Goal: Navigation & Orientation: Find specific page/section

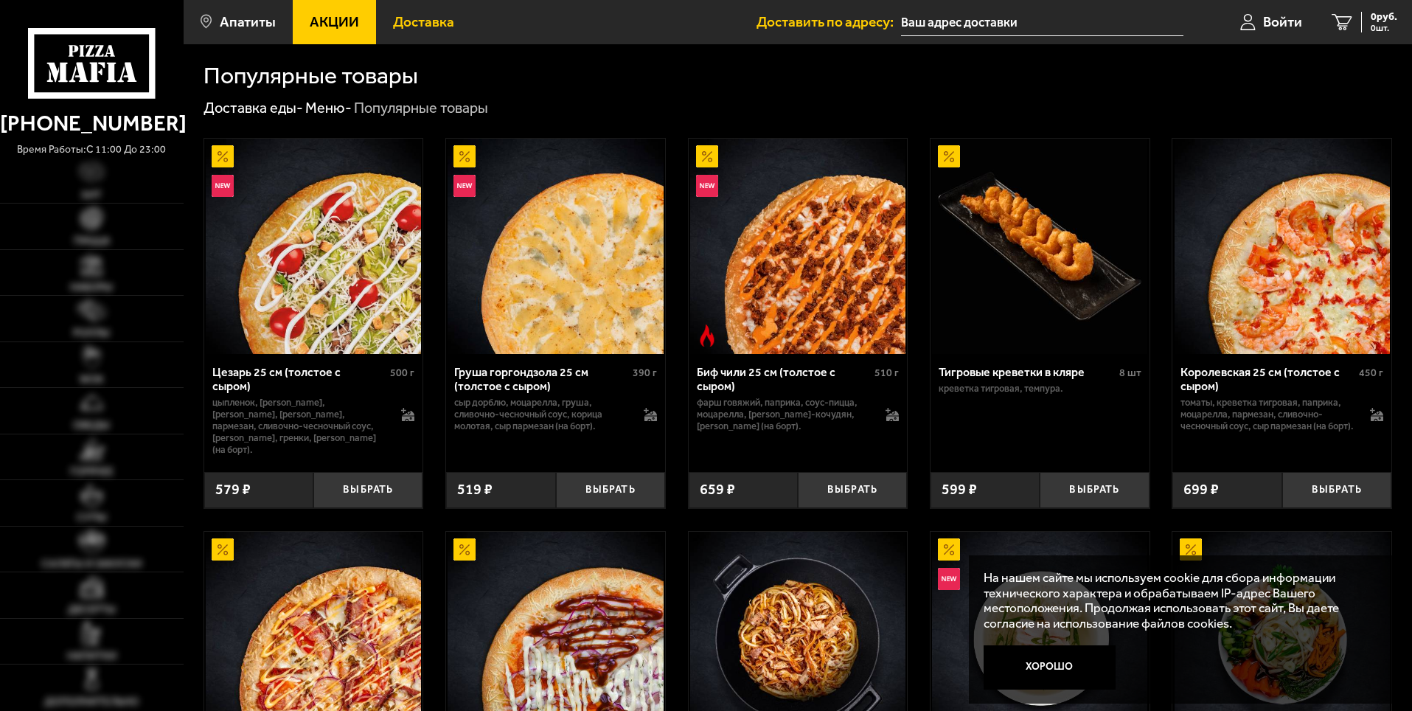
click at [419, 25] on span "Доставка" at bounding box center [423, 22] width 61 height 14
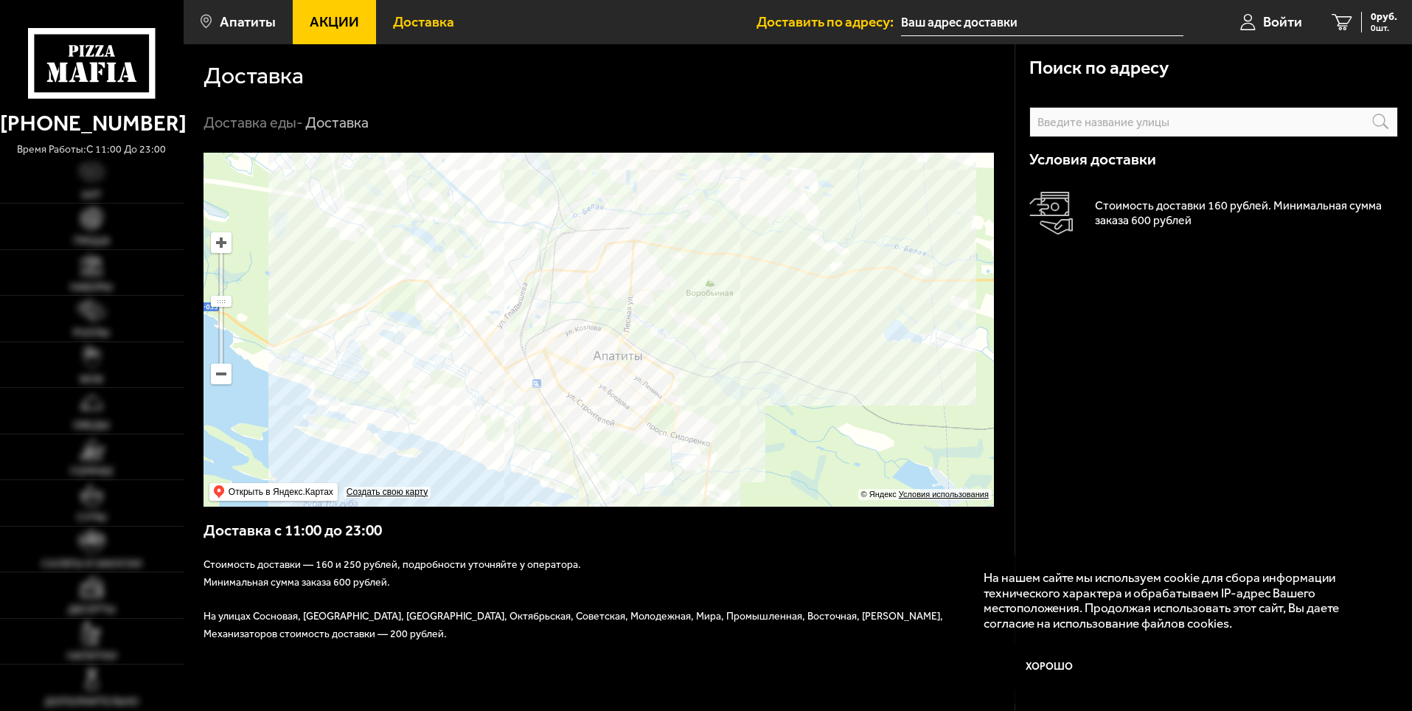
drag, startPoint x: 543, startPoint y: 311, endPoint x: 526, endPoint y: 294, distance: 23.5
click at [526, 294] on ymaps at bounding box center [598, 330] width 790 height 354
click at [758, 550] on h3 "Доставка с 11:00 до 23:00" at bounding box center [599, 538] width 792 height 36
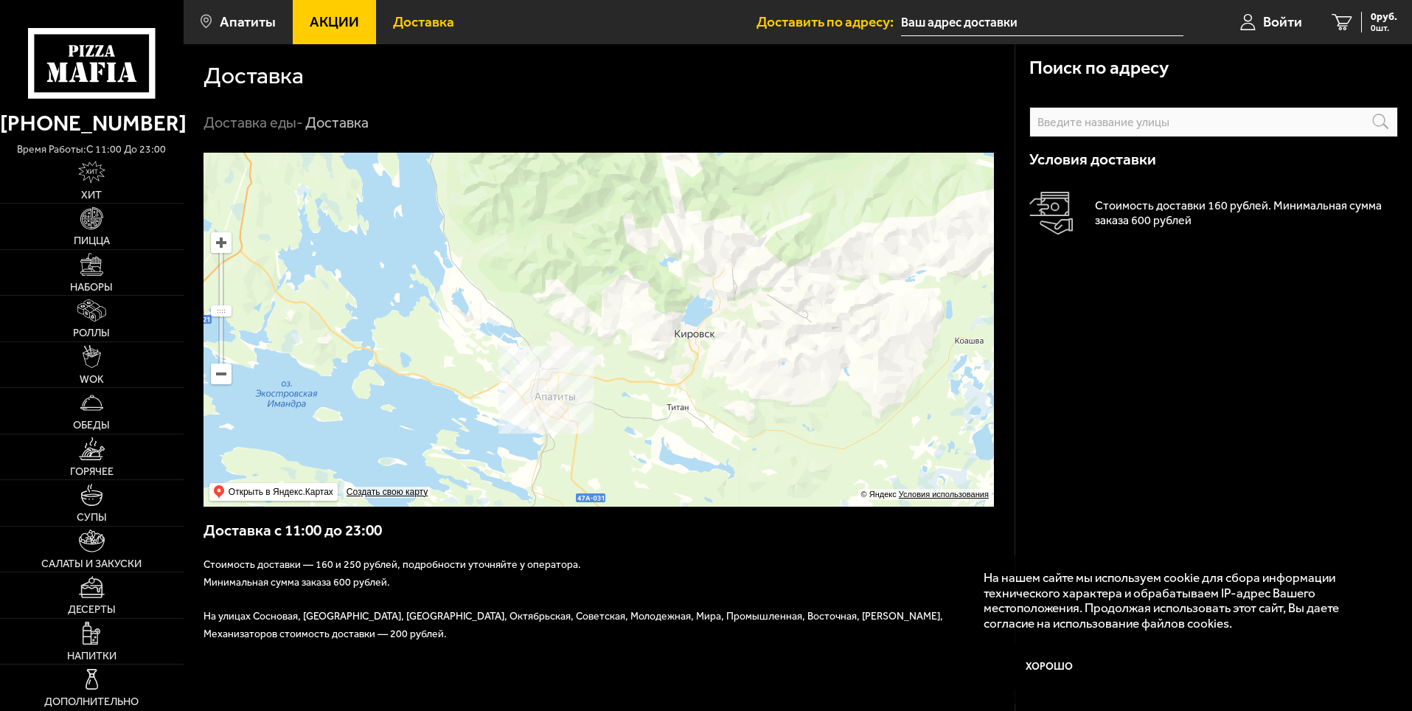
drag, startPoint x: 512, startPoint y: 417, endPoint x: 578, endPoint y: 340, distance: 101.5
click at [578, 340] on ymaps at bounding box center [598, 330] width 790 height 354
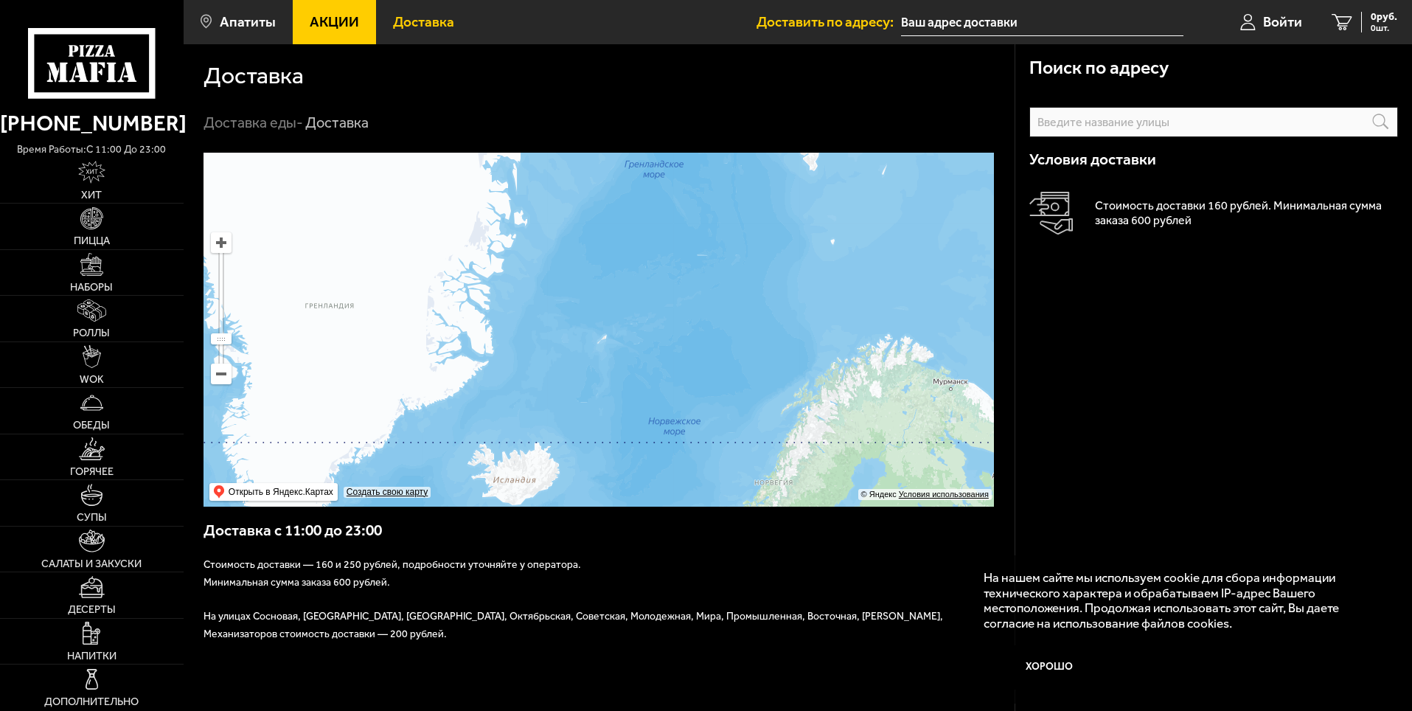
click at [409, 20] on span "Доставка" at bounding box center [423, 22] width 61 height 14
click at [425, 21] on span "Доставка" at bounding box center [423, 22] width 61 height 14
click at [113, 61] on icon at bounding box center [91, 63] width 127 height 70
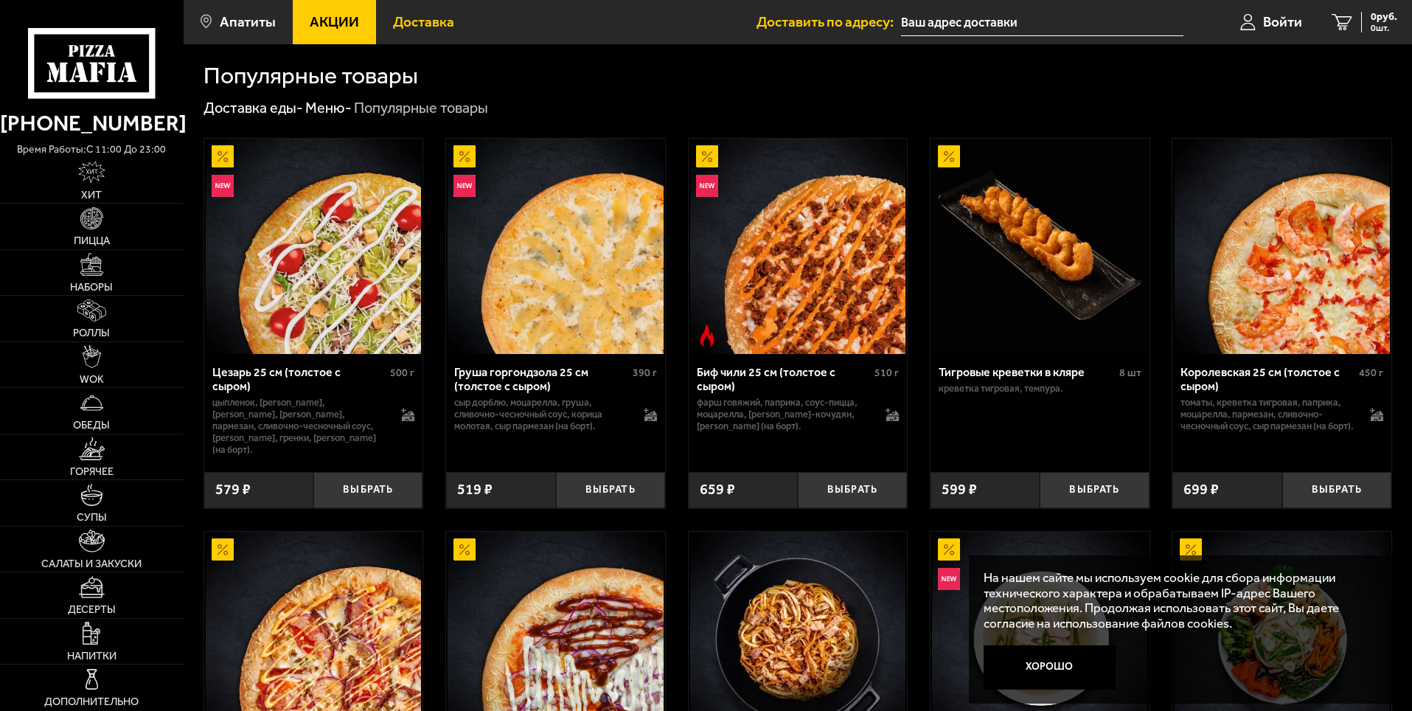
click at [405, 27] on span "Доставка" at bounding box center [423, 22] width 61 height 14
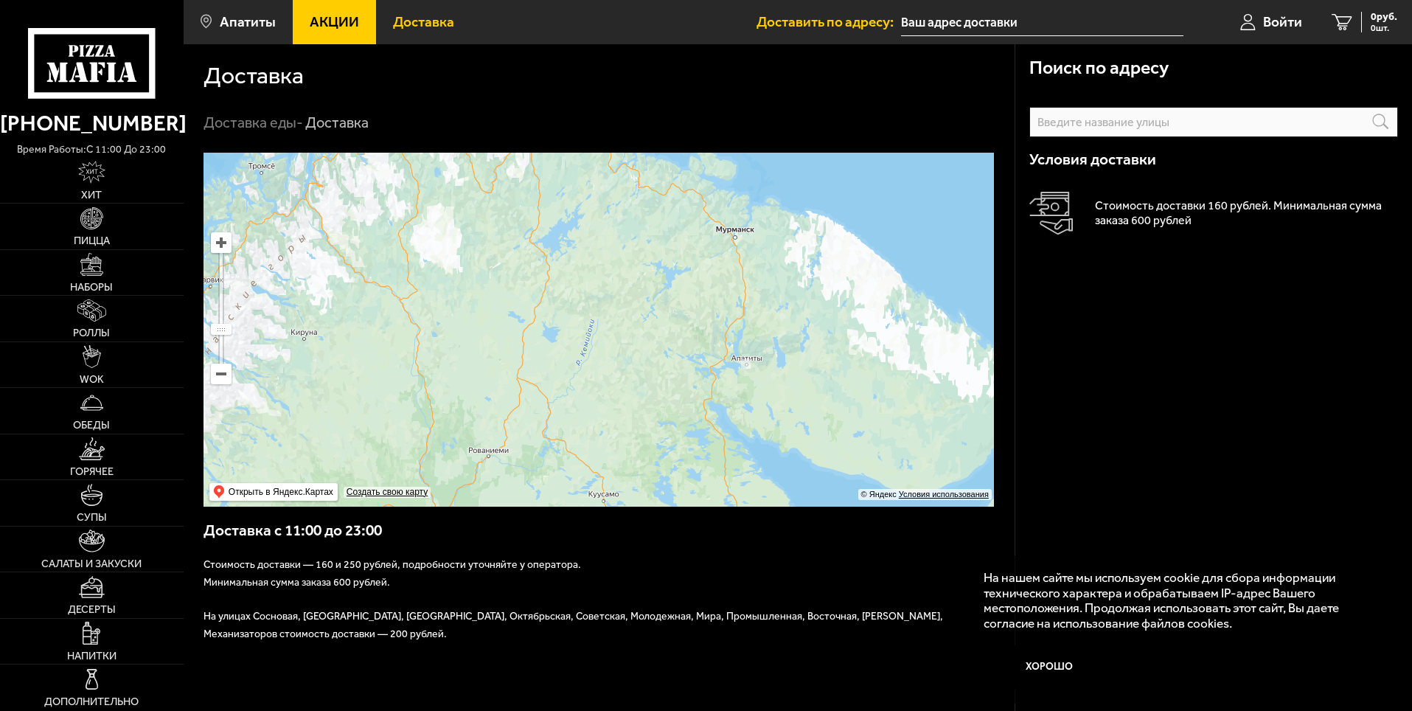
drag, startPoint x: 370, startPoint y: 248, endPoint x: 691, endPoint y: 358, distance: 339.0
click at [691, 358] on ymaps at bounding box center [598, 330] width 790 height 354
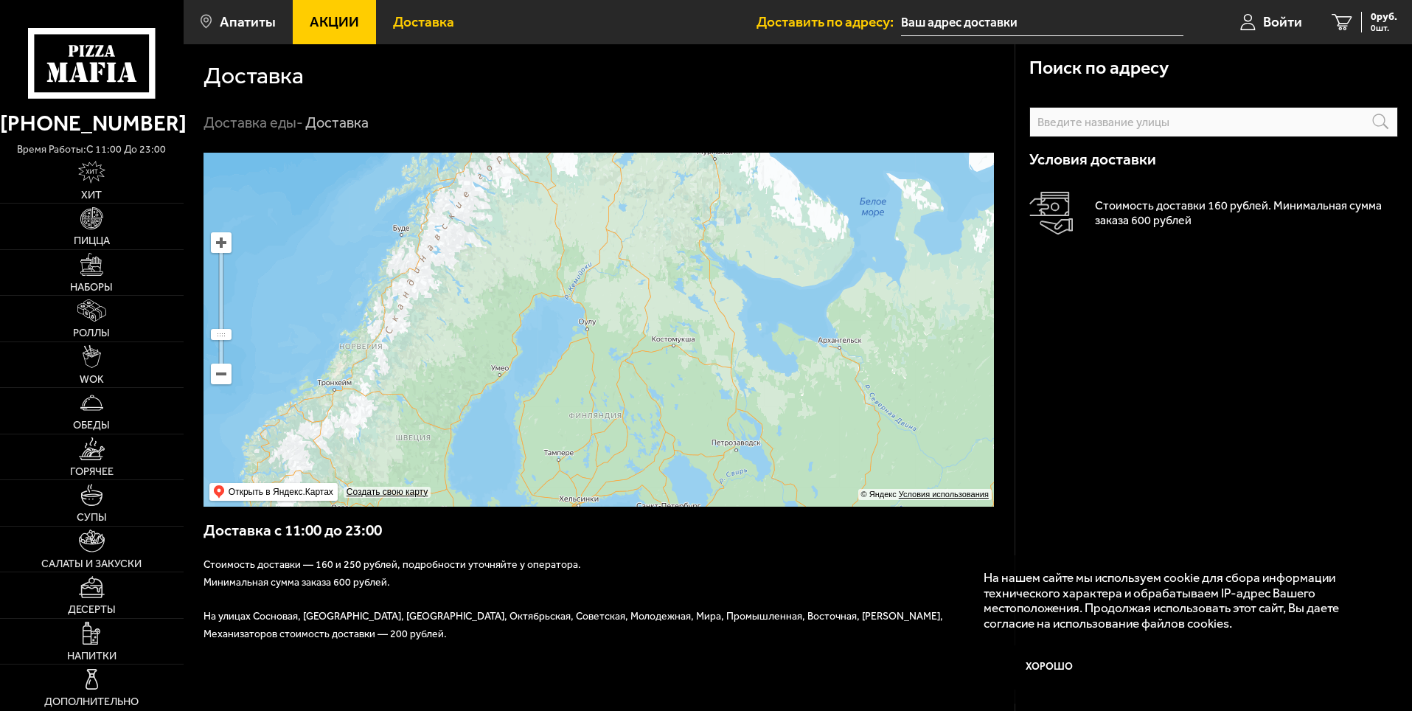
drag, startPoint x: 624, startPoint y: 391, endPoint x: 666, endPoint y: 257, distance: 140.6
click at [666, 257] on ymaps at bounding box center [598, 330] width 790 height 354
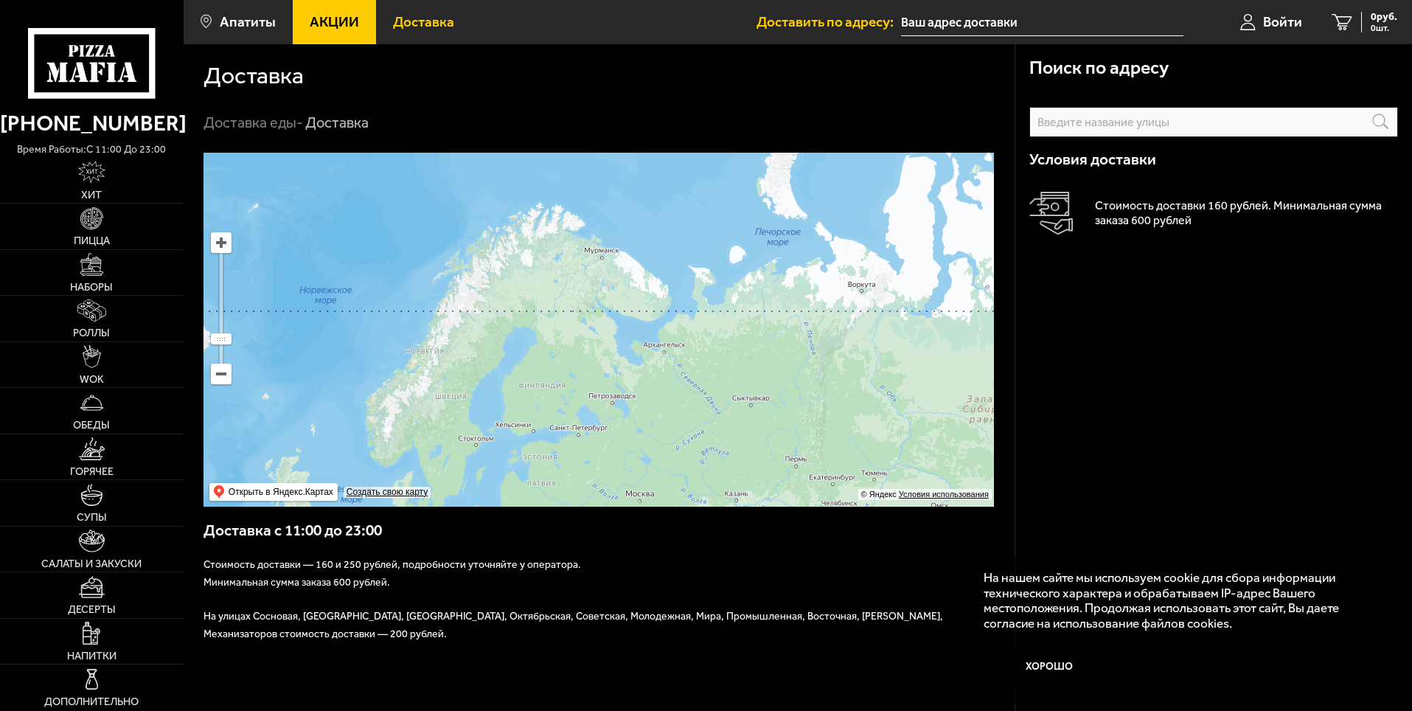
drag, startPoint x: 558, startPoint y: 257, endPoint x: 389, endPoint y: 289, distance: 172.5
click at [433, 358] on ymaps at bounding box center [598, 330] width 790 height 354
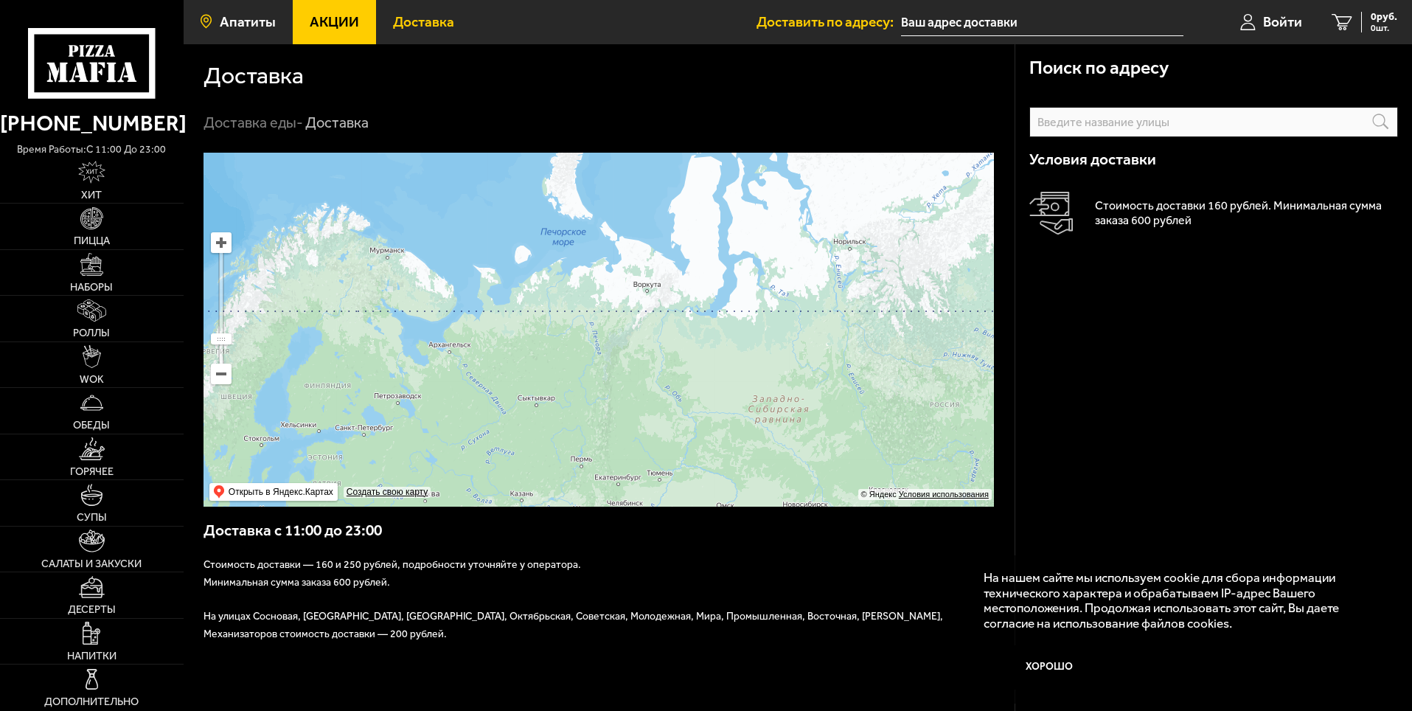
click at [247, 19] on span "Апатиты" at bounding box center [248, 22] width 56 height 14
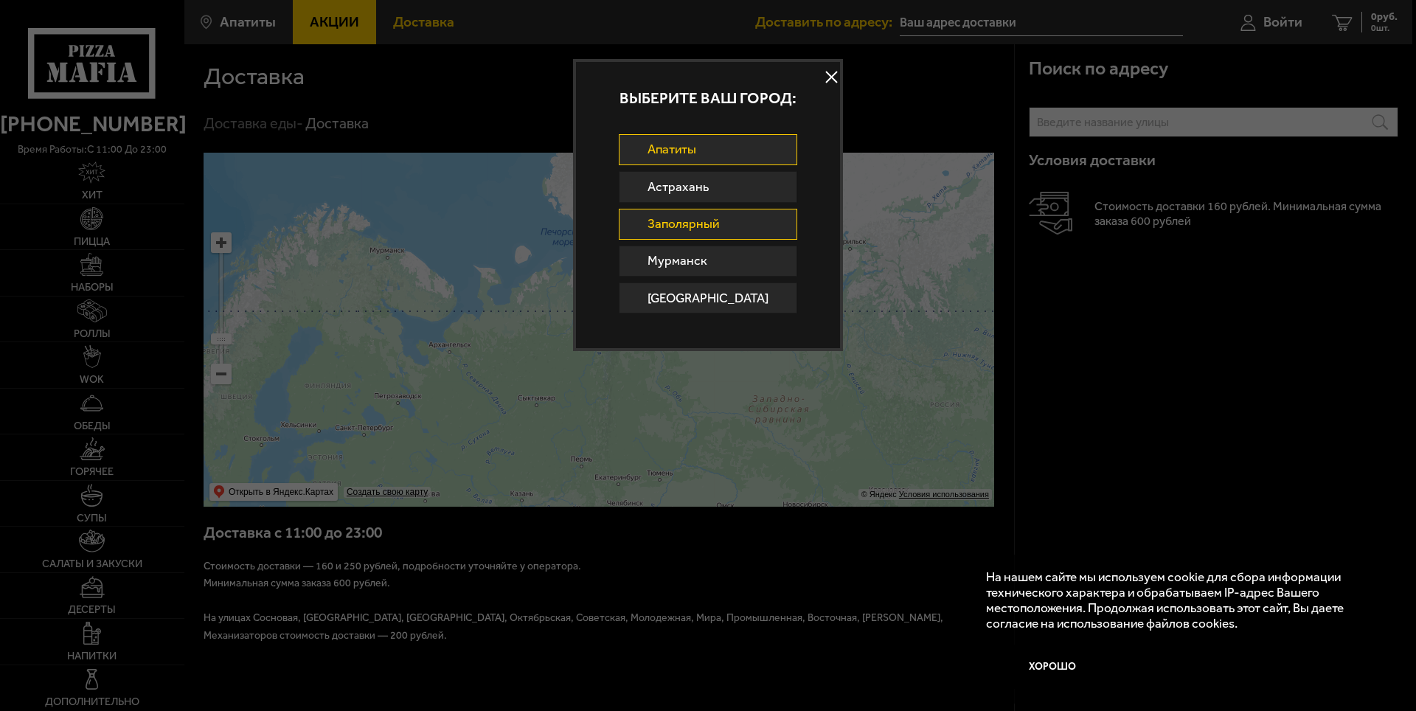
click at [717, 221] on link "Заполярный" at bounding box center [708, 224] width 179 height 31
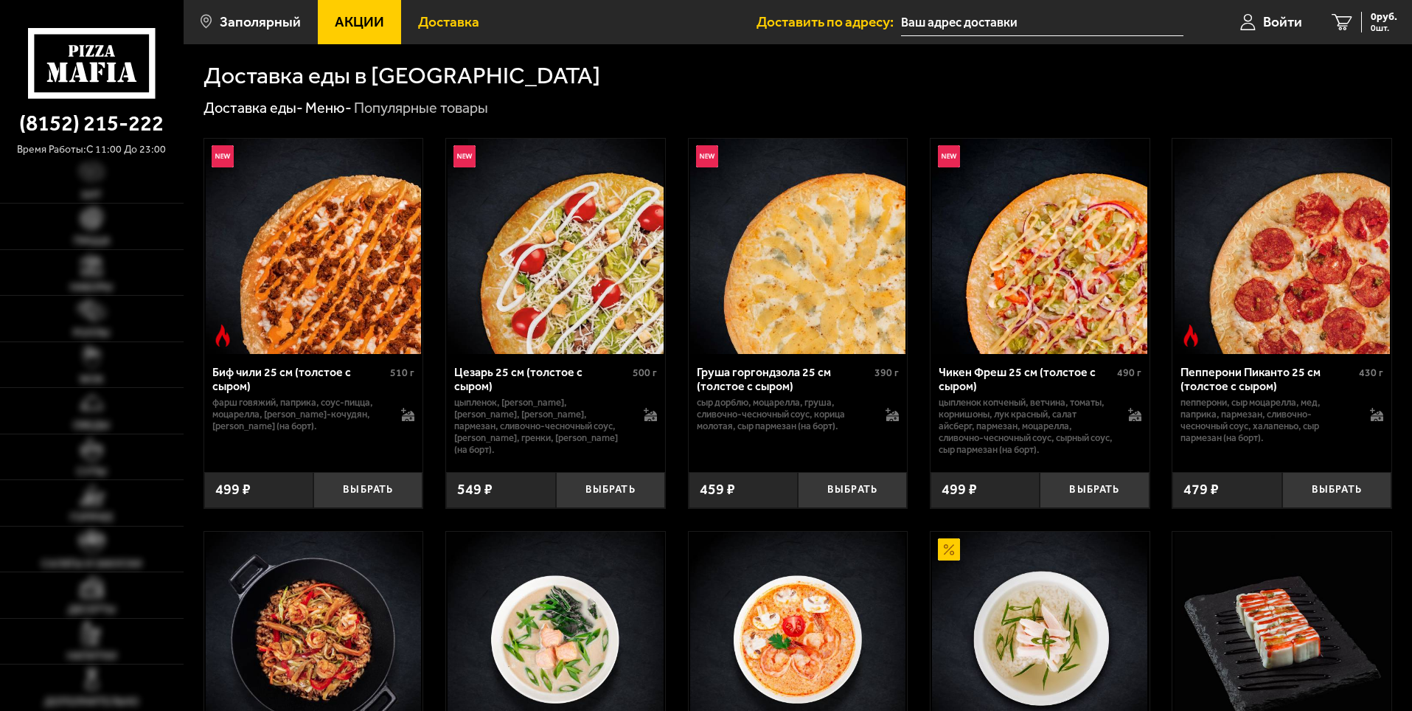
click at [436, 25] on span "Доставка" at bounding box center [448, 22] width 61 height 14
